Goal: Information Seeking & Learning: Learn about a topic

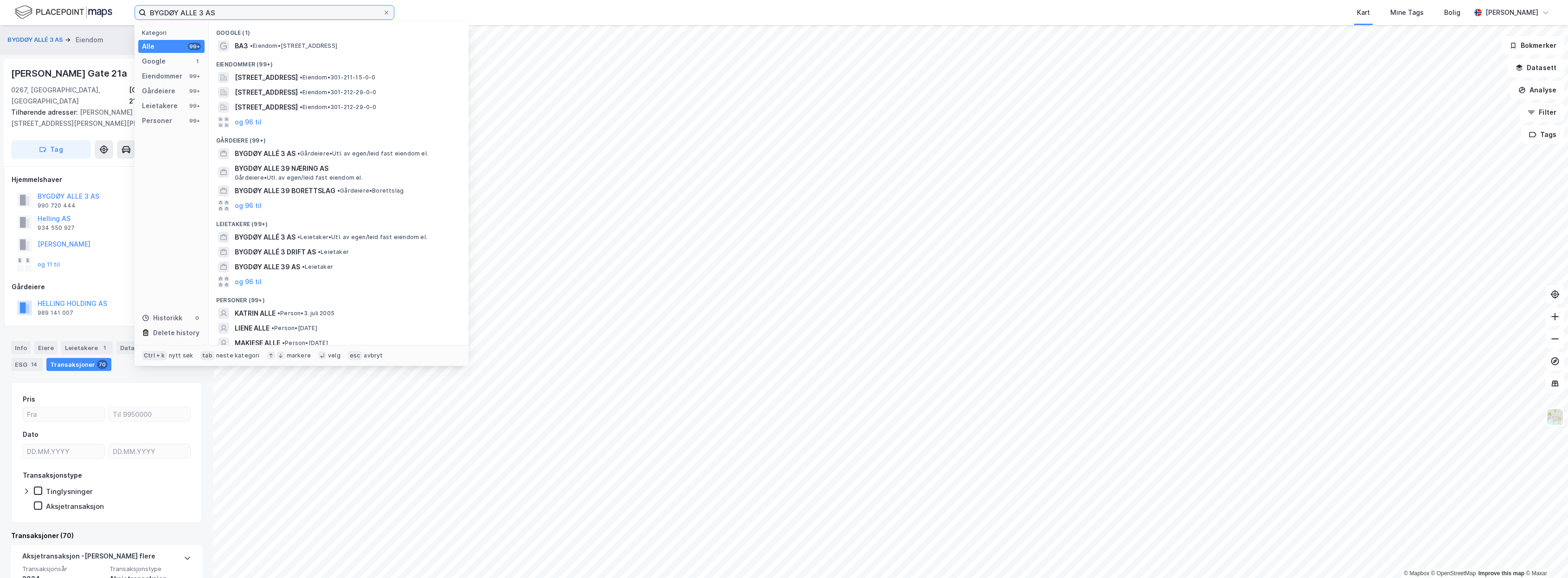
drag, startPoint x: 271, startPoint y: 5, endPoint x: -2, endPoint y: 26, distance: 273.8
click at [0, 26] on html "BYGDØY ALLE 3 AS Kategori Alle 99+ Google 1 Eiendommer 99+ Gårdeiere 99+ Leieta…" at bounding box center [784, 289] width 1568 height 578
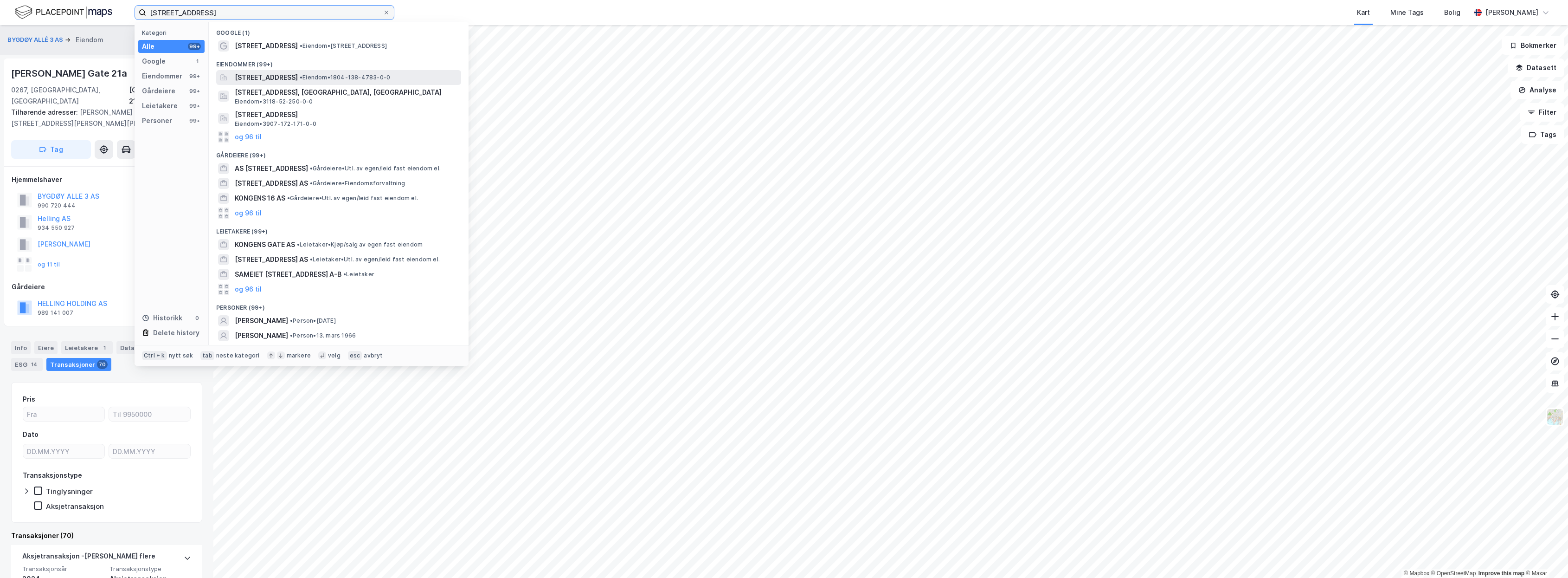
type input "[STREET_ADDRESS]"
click at [273, 71] on div "[STREET_ADDRESS] • Eiendom • 1804-138-4783-0-0" at bounding box center [338, 77] width 245 height 15
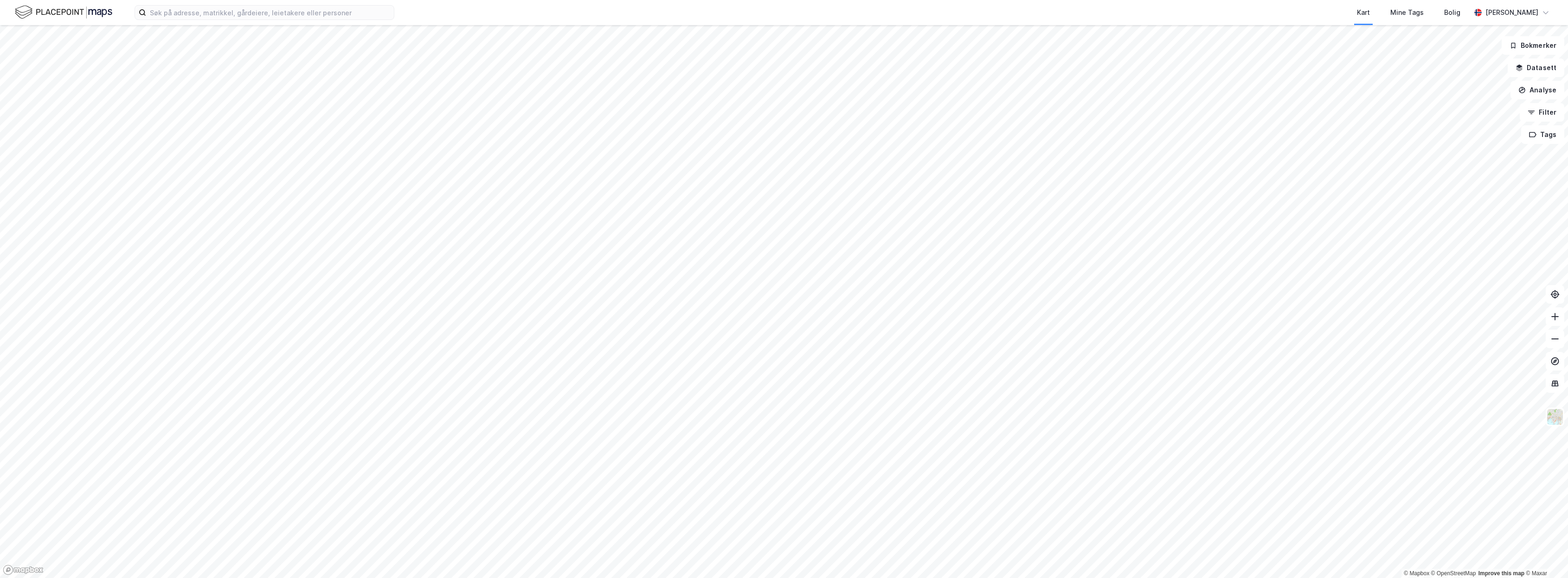
click at [248, 20] on div "Kart Mine Tags Bolig [PERSON_NAME]" at bounding box center [784, 12] width 1568 height 25
click at [240, 10] on input at bounding box center [270, 12] width 248 height 14
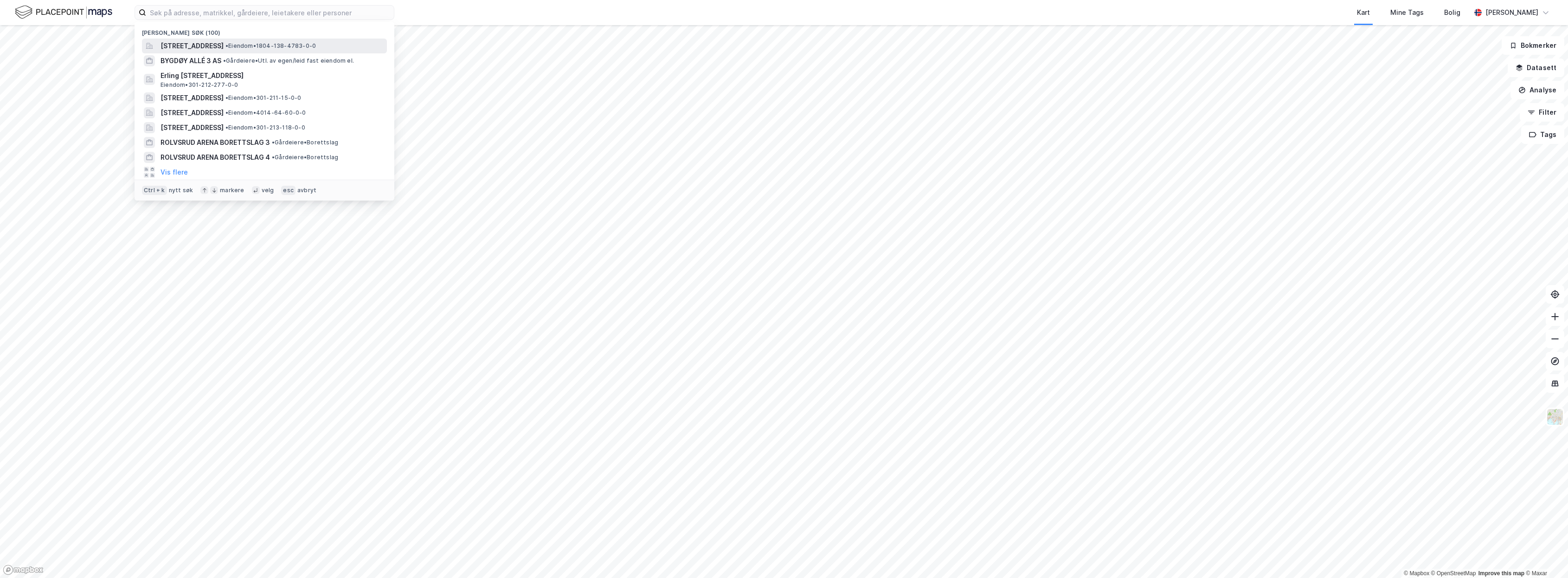
click at [223, 45] on span "[STREET_ADDRESS]" at bounding box center [192, 46] width 63 height 11
